Goal: Communication & Community: Share content

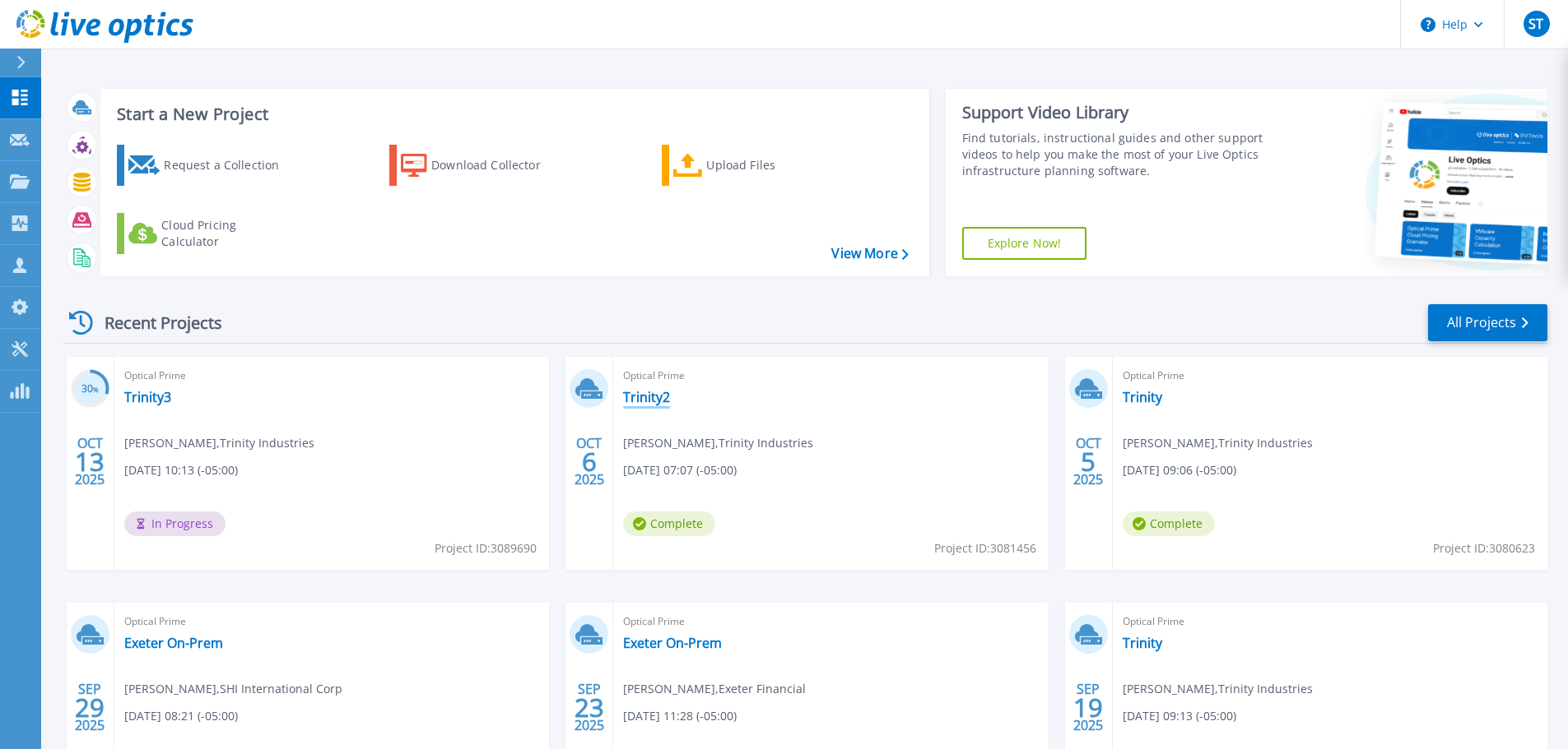
click at [662, 394] on link "Trinity2" at bounding box center [646, 397] width 47 height 17
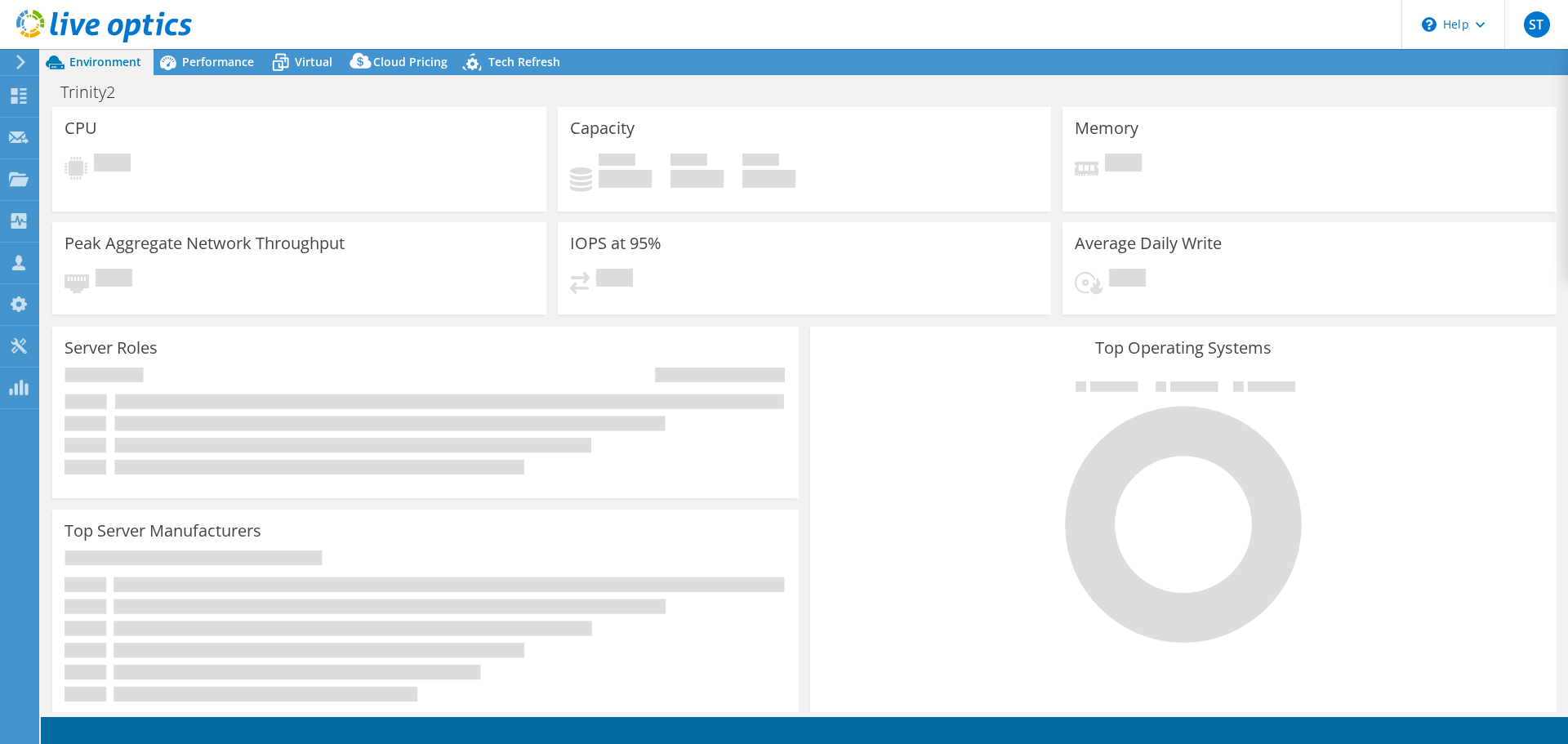
select select "USD"
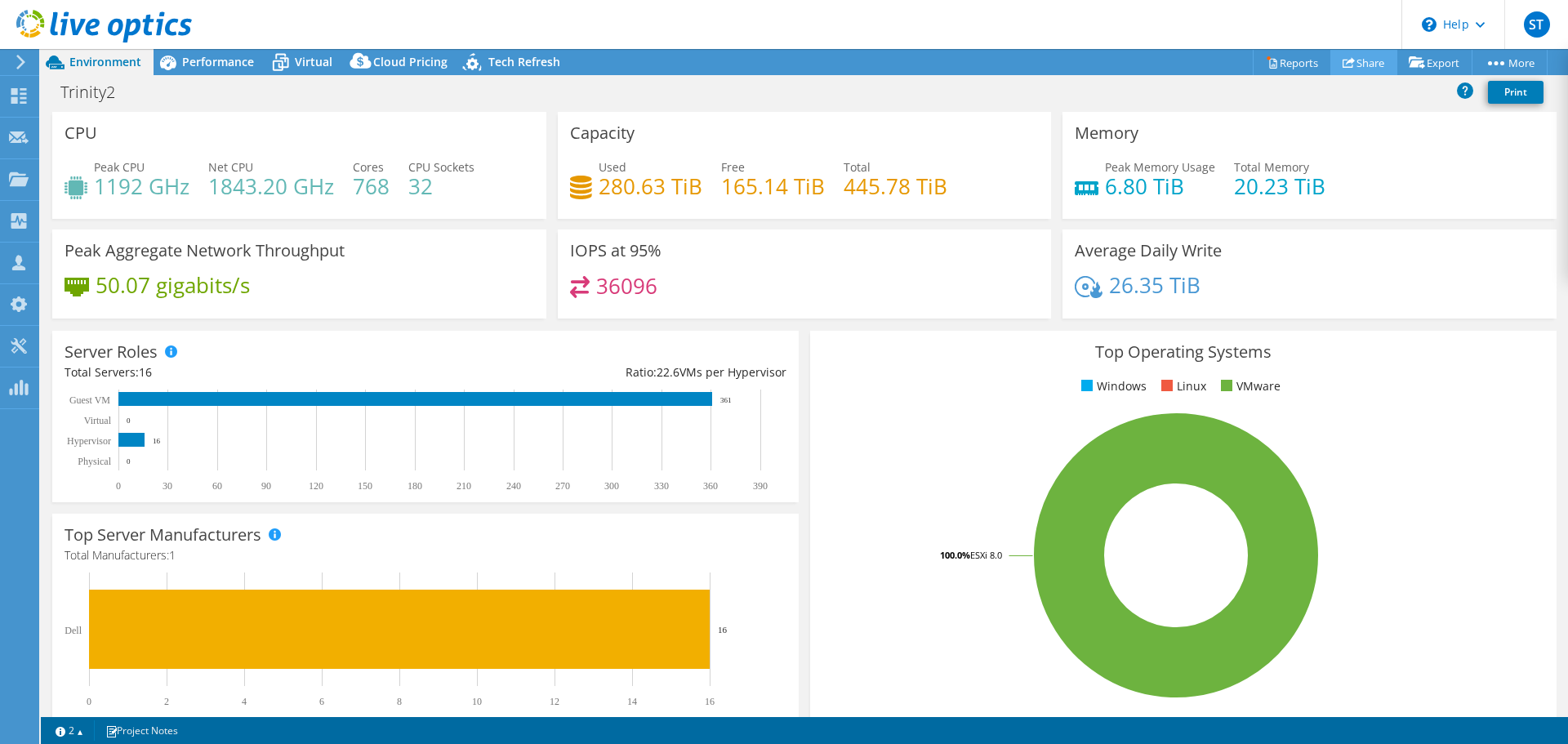
click at [1371, 63] on link "Share" at bounding box center [1363, 62] width 67 height 25
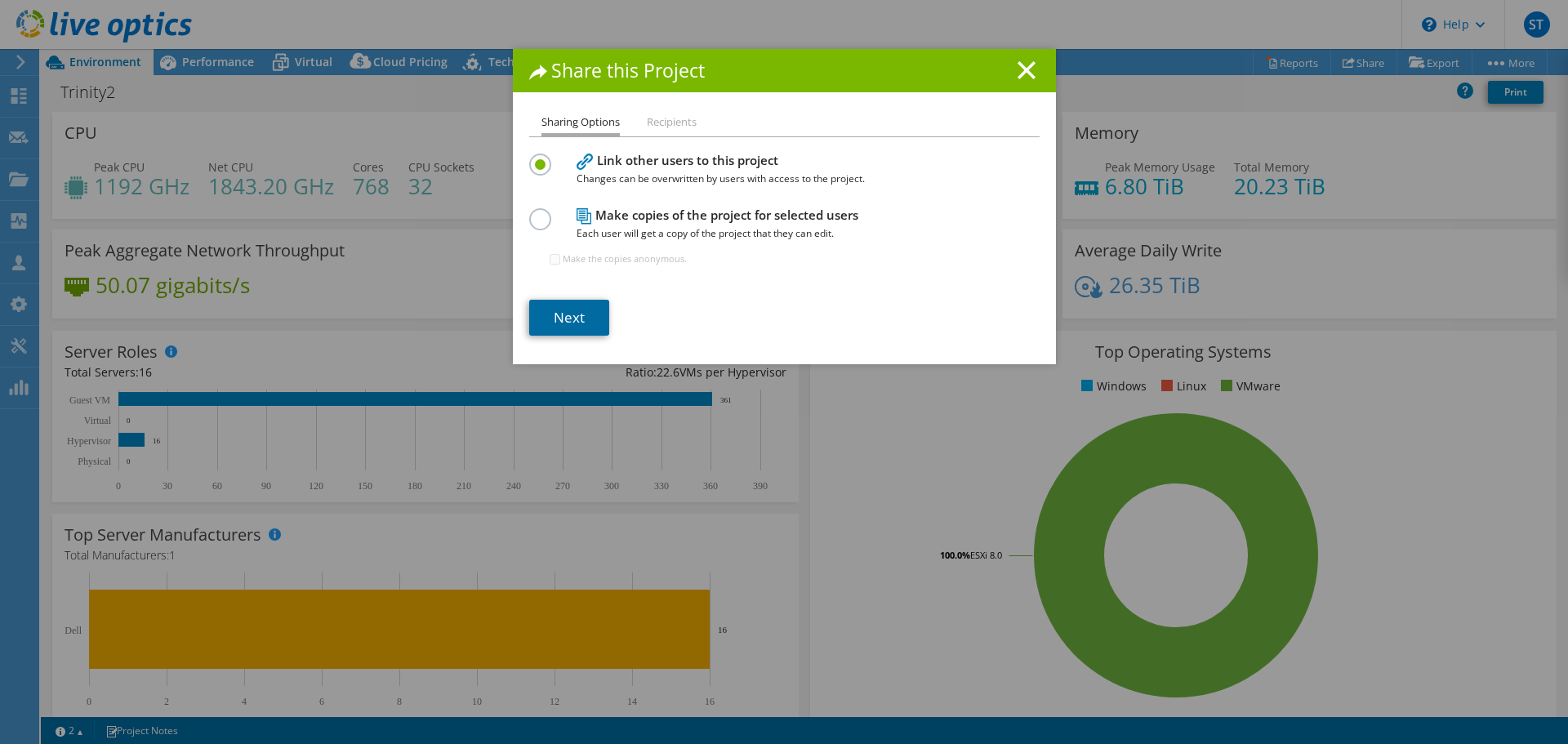
click at [557, 311] on link "Next" at bounding box center [569, 317] width 80 height 36
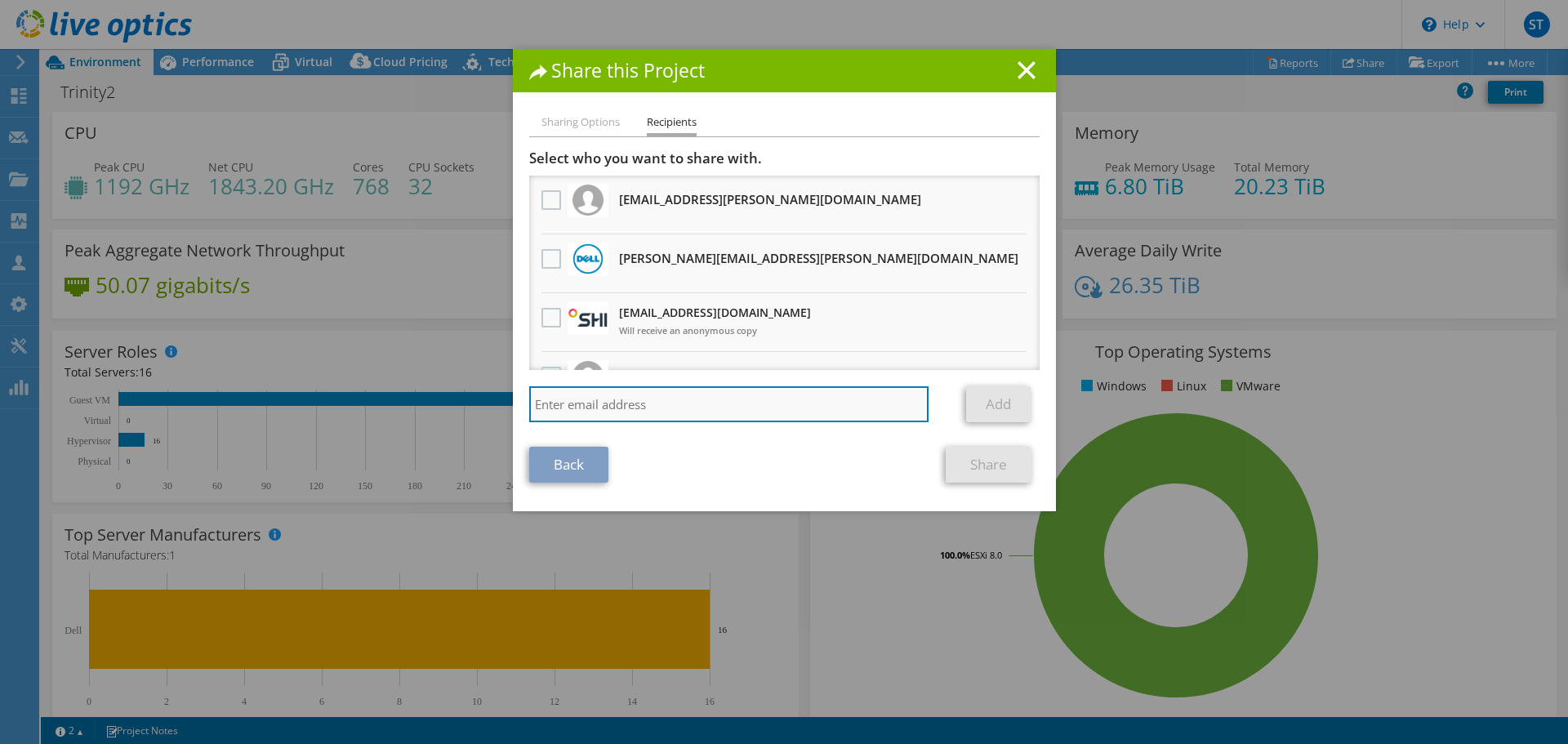
click at [607, 412] on input "search" at bounding box center [729, 404] width 400 height 36
paste input "Grace.Fisher@Dell.com"
type input "Grace.Fisher@Dell.com"
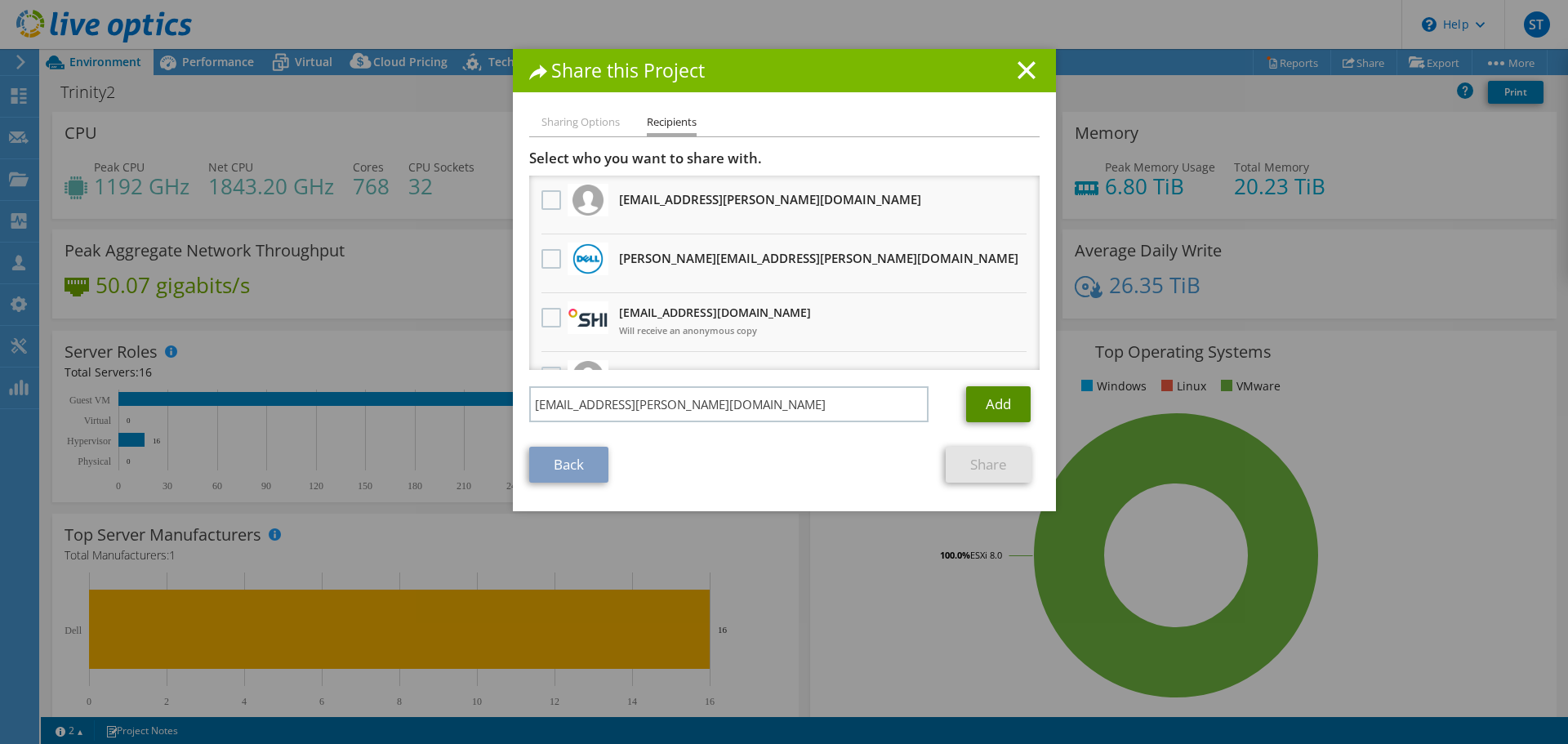
click at [1007, 397] on link "Add" at bounding box center [998, 404] width 64 height 36
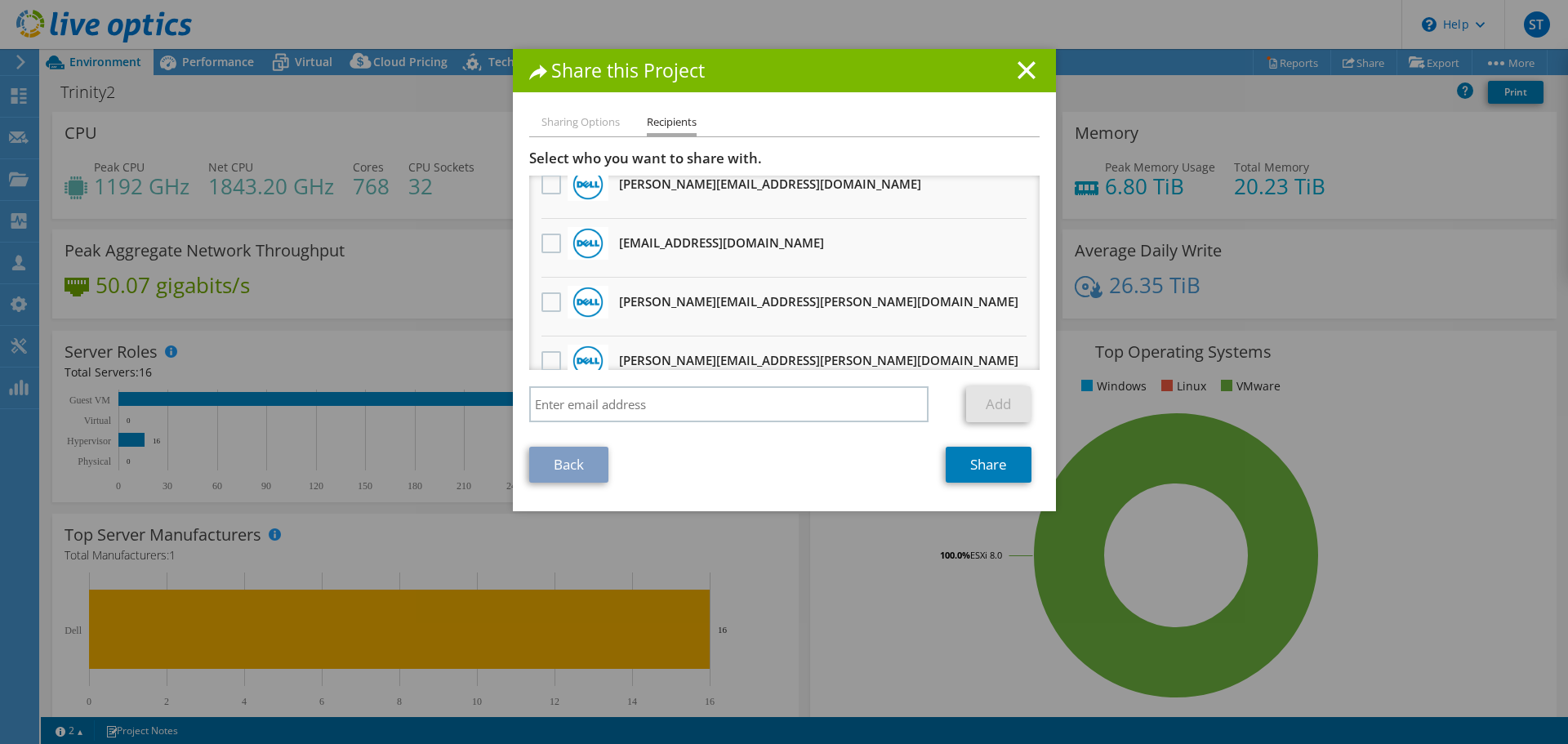
scroll to position [572, 0]
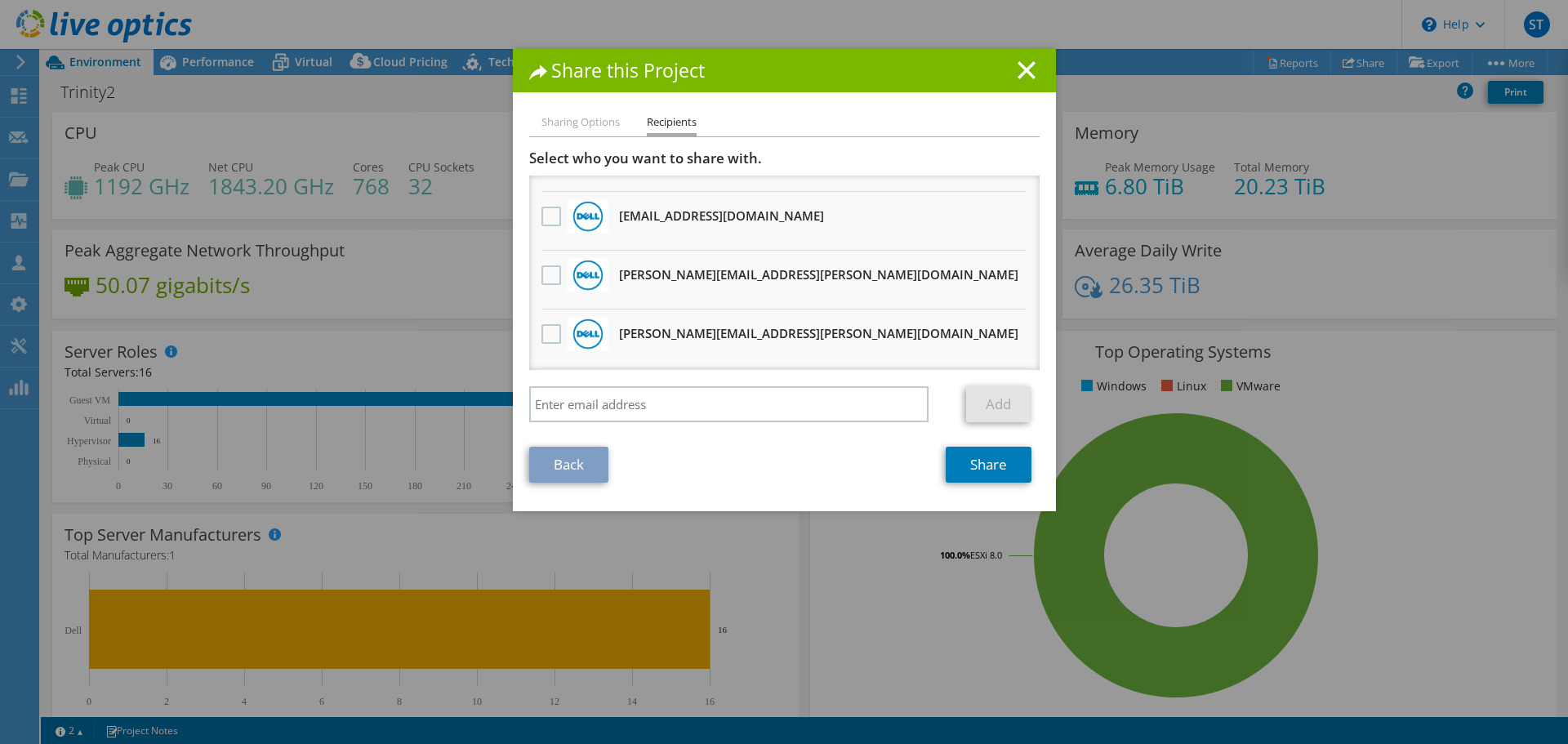
click at [753, 227] on li "Rob.Wilson1@Dell.com Will receive an anonymous copy" at bounding box center [784, 221] width 510 height 59
click at [541, 219] on label at bounding box center [553, 216] width 23 height 20
click at [0, 0] on input "checkbox" at bounding box center [0, 0] width 0 height 0
click at [770, 466] on div "Back Share" at bounding box center [784, 464] width 510 height 36
click at [1001, 470] on link "Share" at bounding box center [988, 464] width 86 height 36
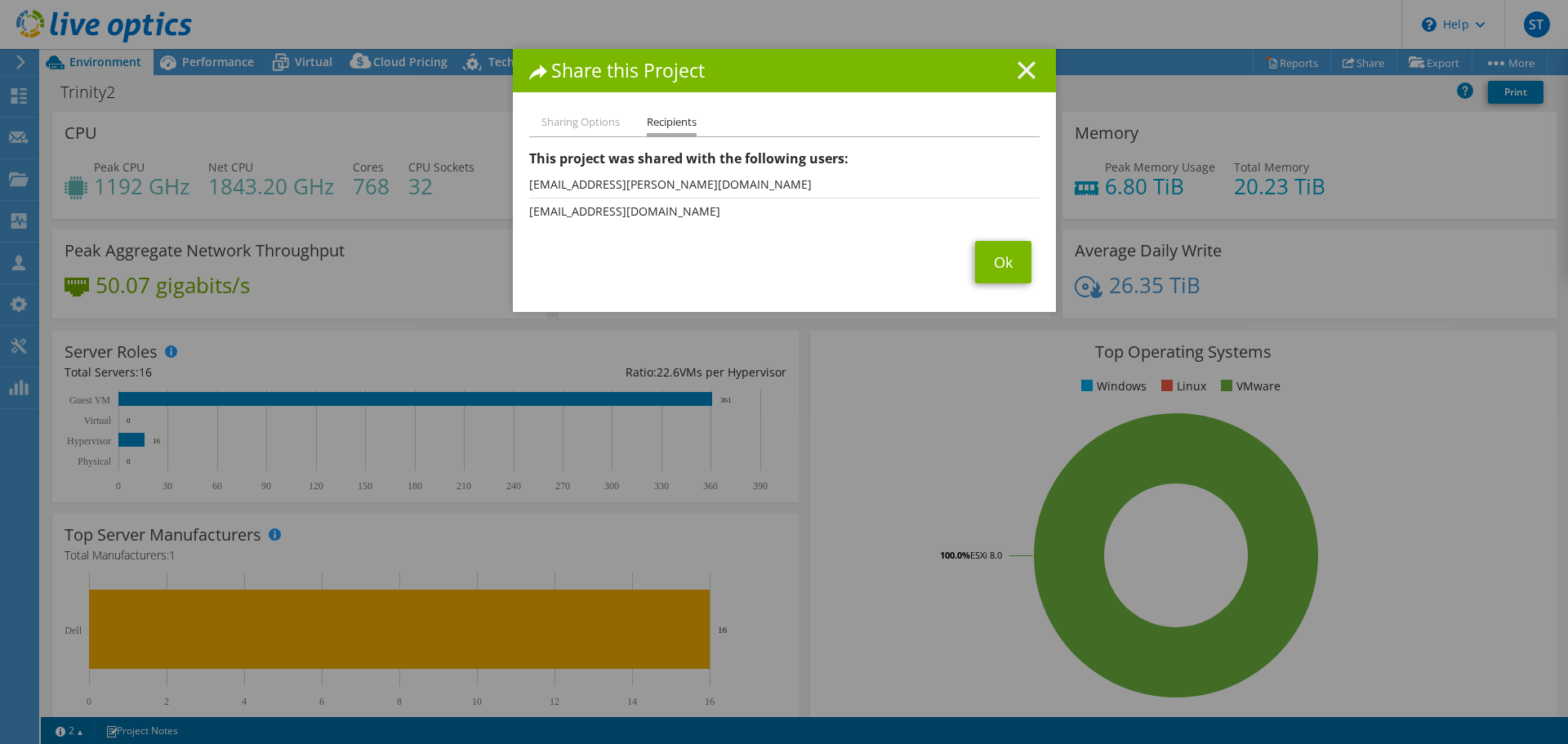
click at [1024, 76] on line at bounding box center [1027, 70] width 16 height 16
